Goal: Book appointment/travel/reservation

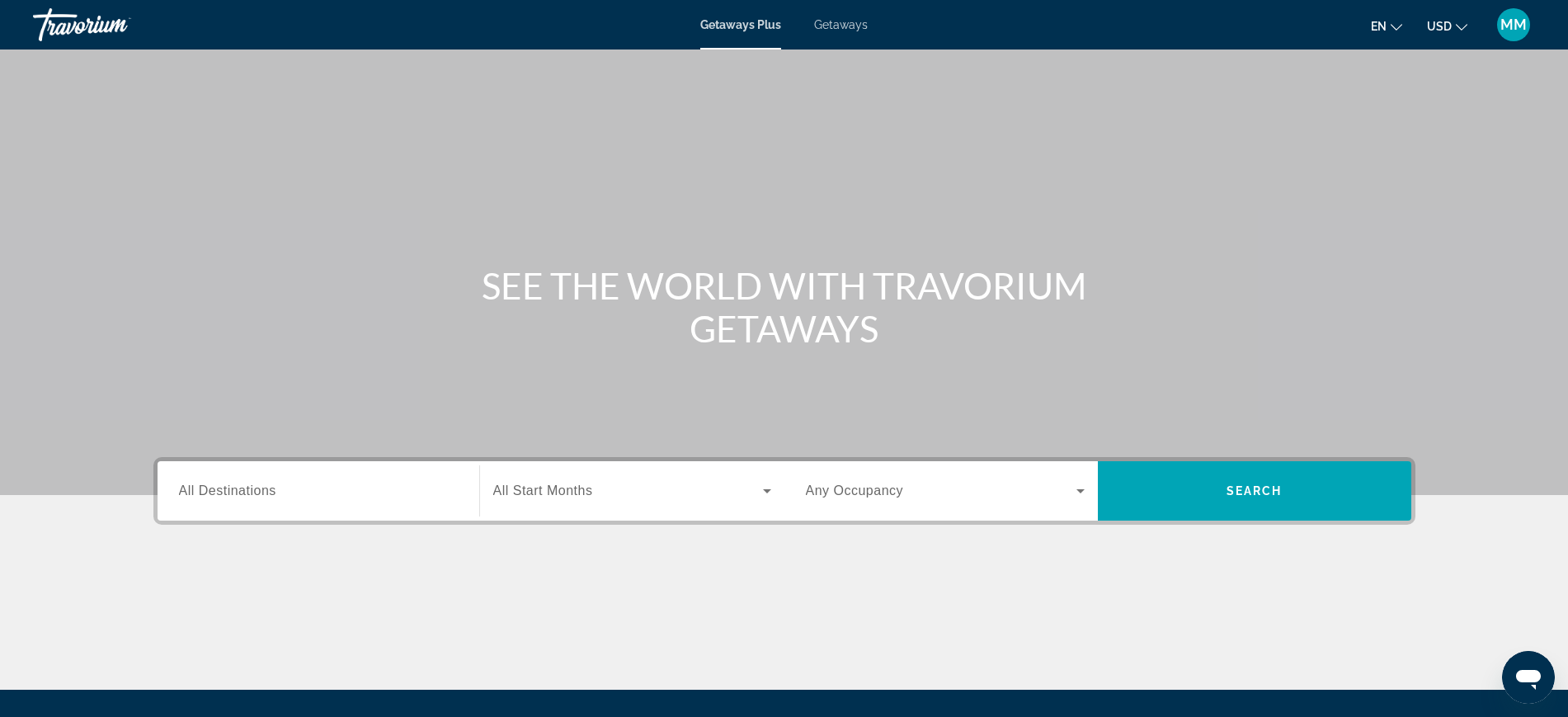
click at [1443, 28] on span "USD" at bounding box center [1439, 27] width 25 height 13
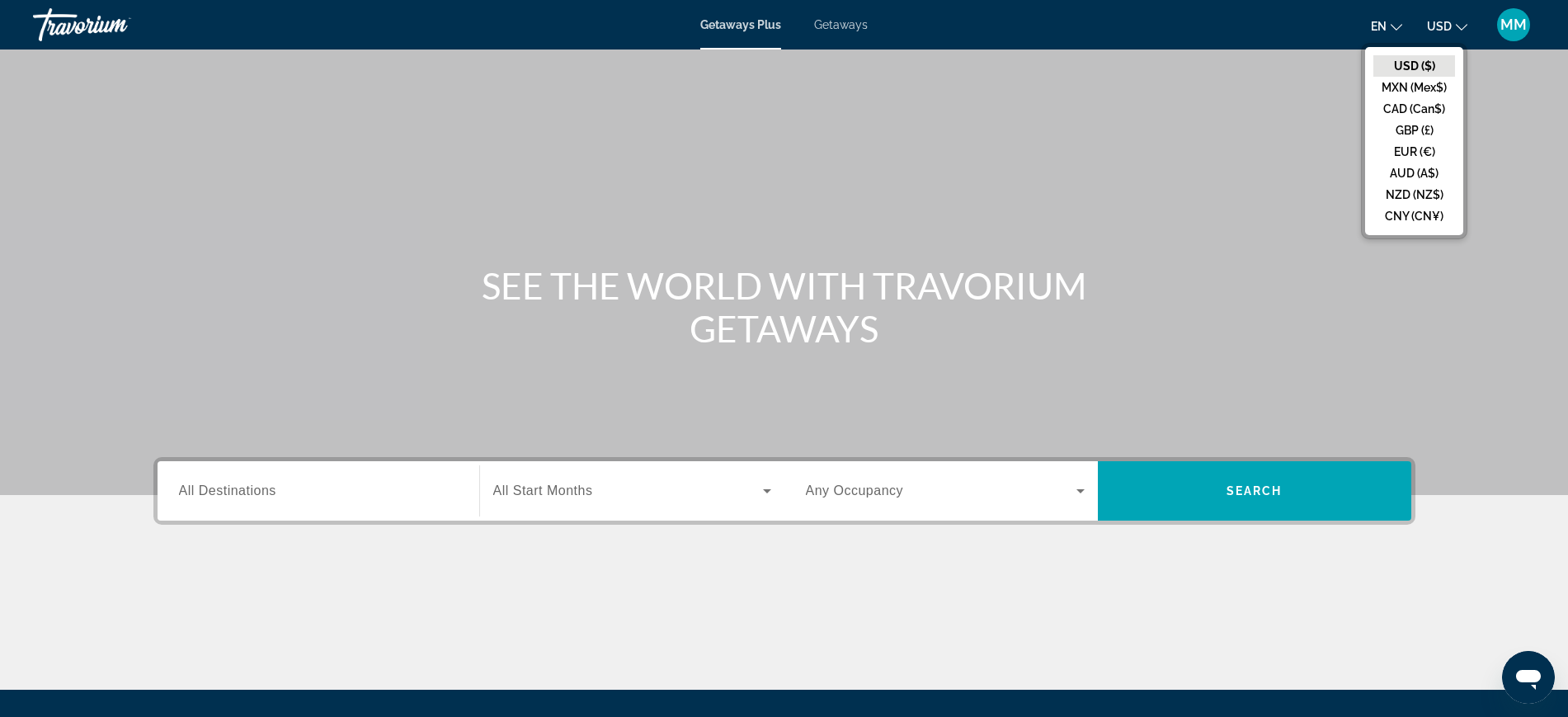
click at [1401, 107] on button "CAD (Can$)" at bounding box center [1414, 109] width 82 height 21
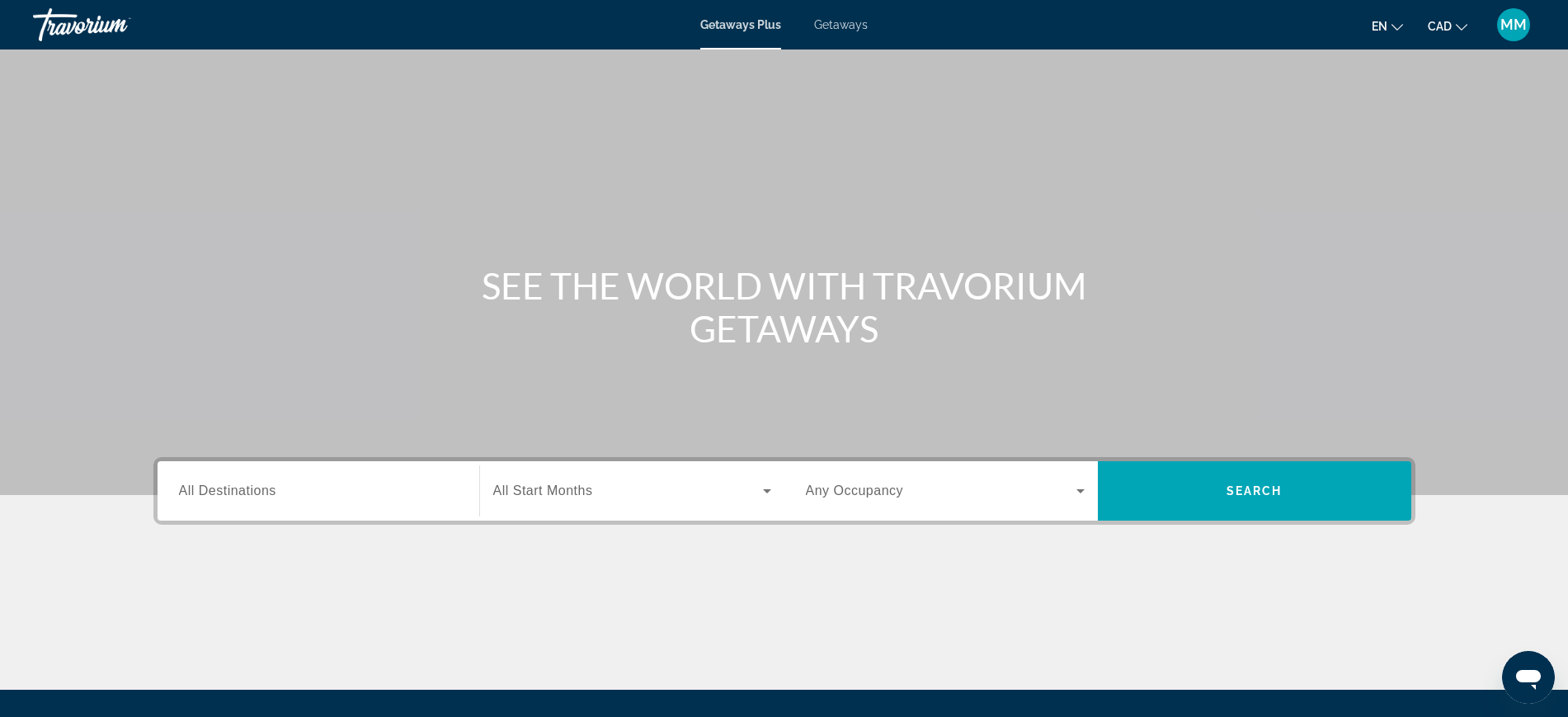
click at [231, 497] on span "All Destinations" at bounding box center [228, 490] width 97 height 14
click at [231, 497] on input "Destination All Destinations" at bounding box center [319, 491] width 279 height 20
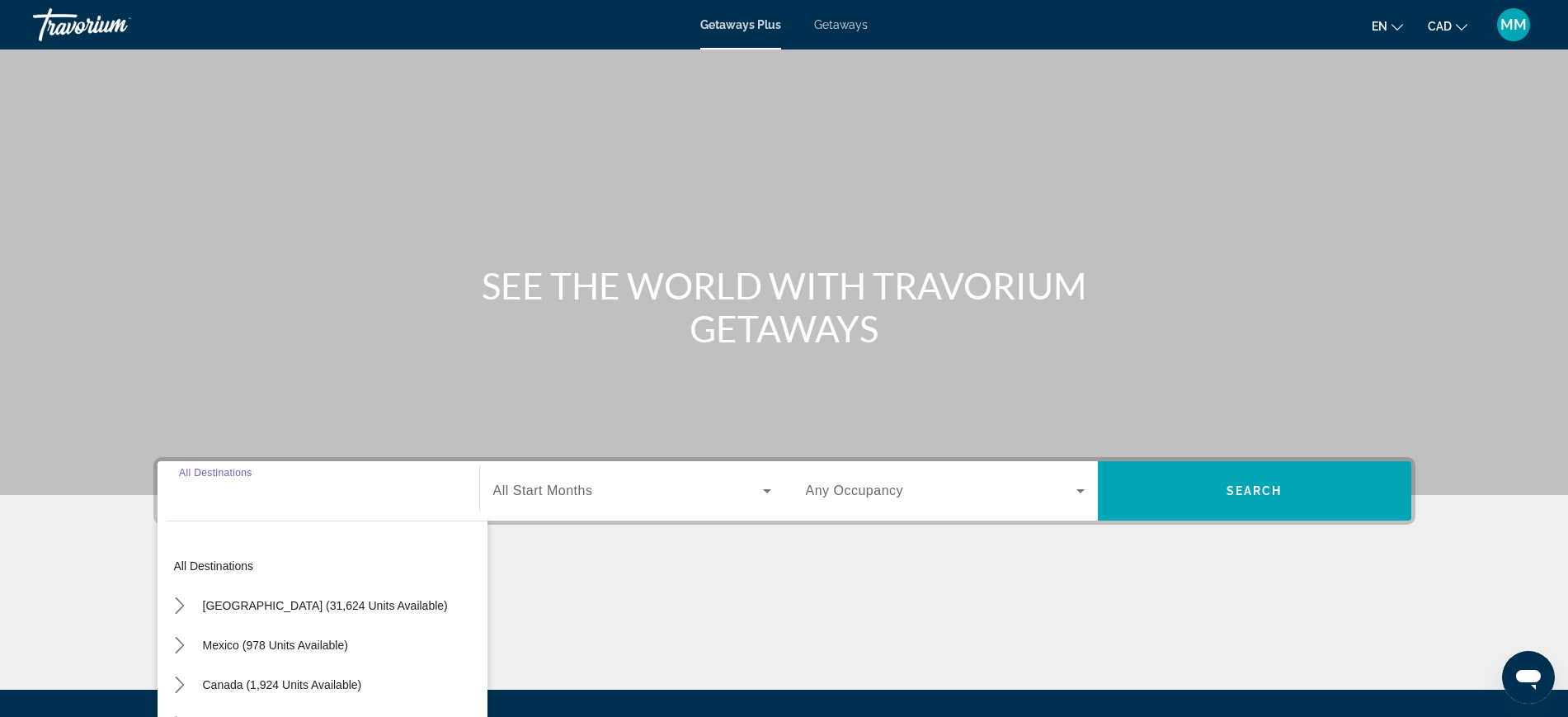
scroll to position [174, 0]
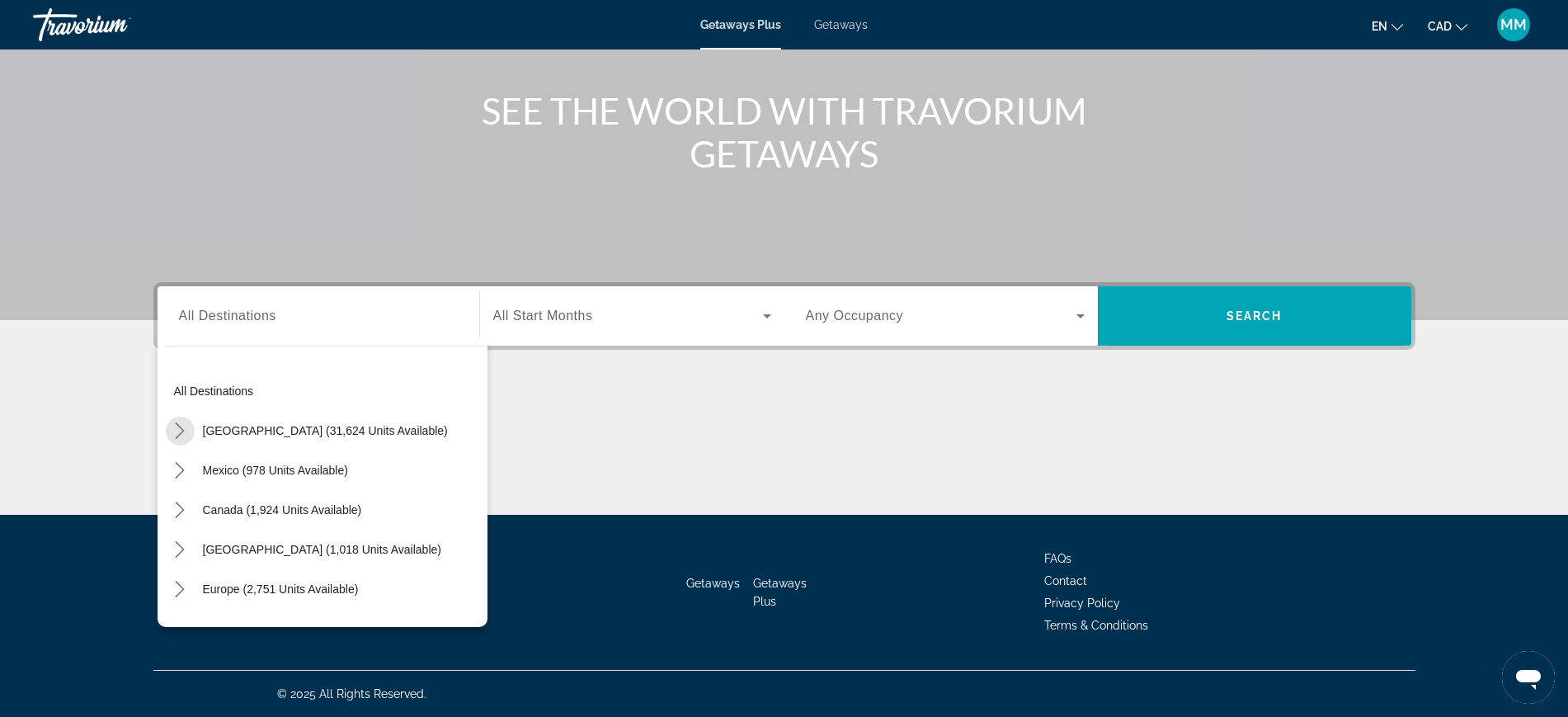
click at [177, 435] on icon "Toggle United States (31,624 units available) submenu" at bounding box center [179, 430] width 16 height 16
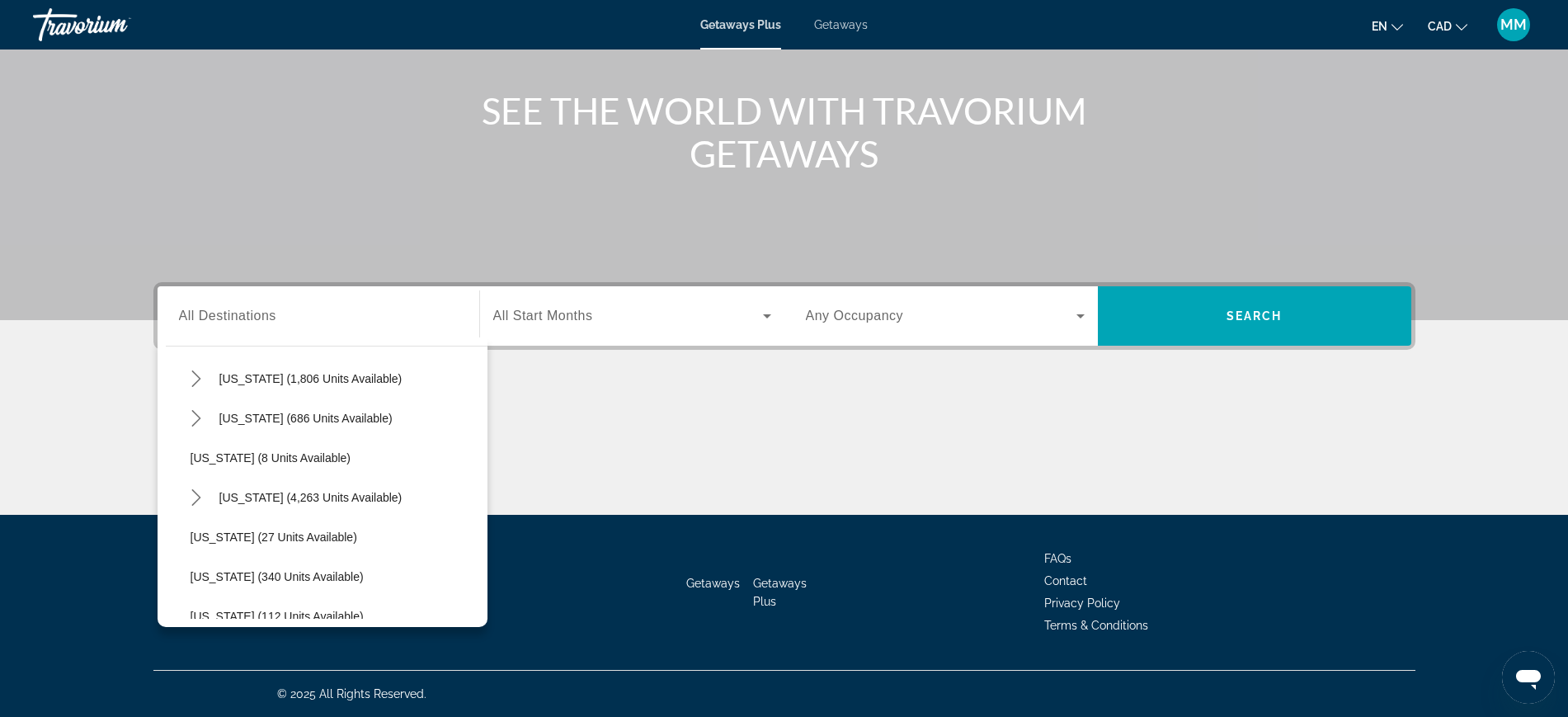
scroll to position [151, 0]
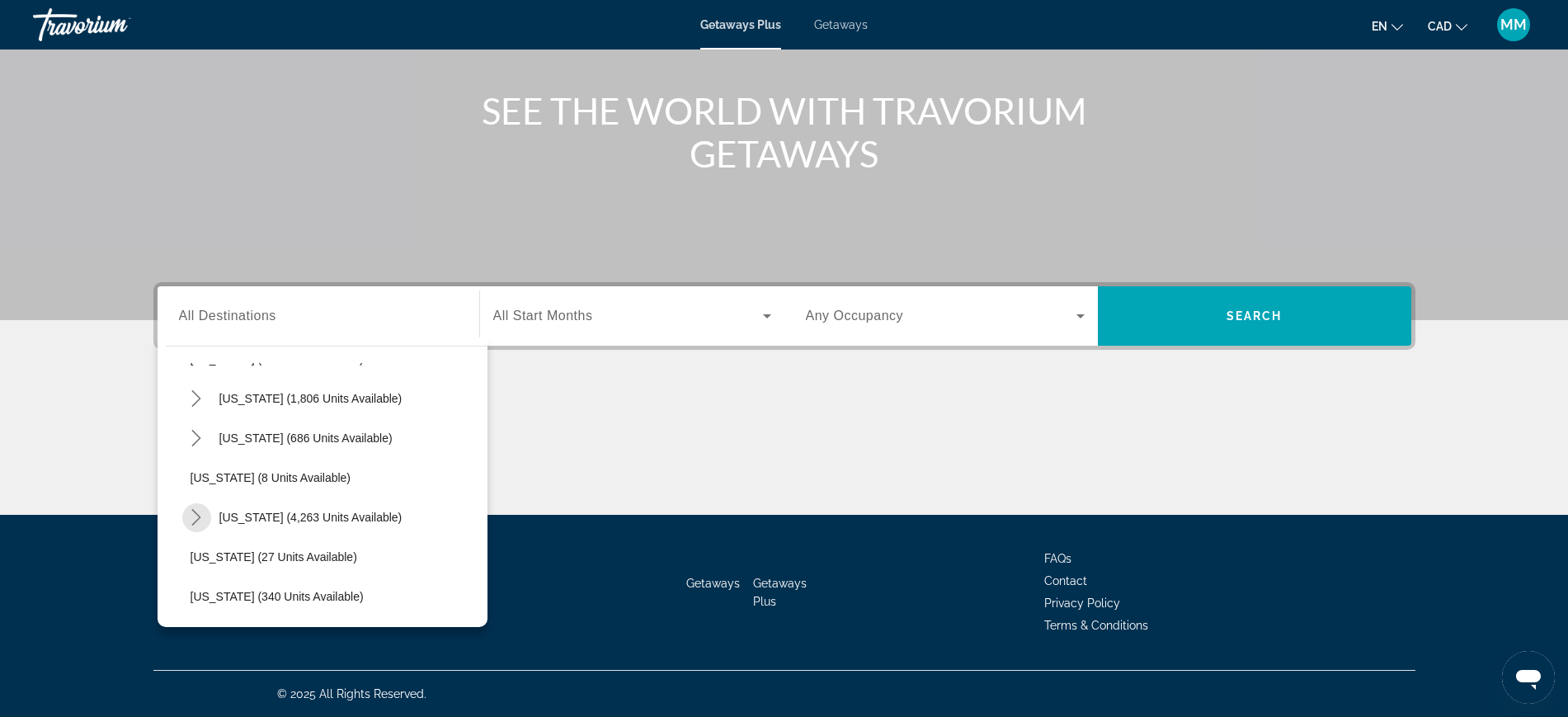
click at [197, 513] on icon "Toggle Florida (4,263 units available) submenu" at bounding box center [197, 517] width 10 height 16
click at [236, 559] on span "[GEOGRAPHIC_DATA] (6,681 units available)" at bounding box center [326, 557] width 238 height 13
type input "**********"
